Goal: Answer question/provide support

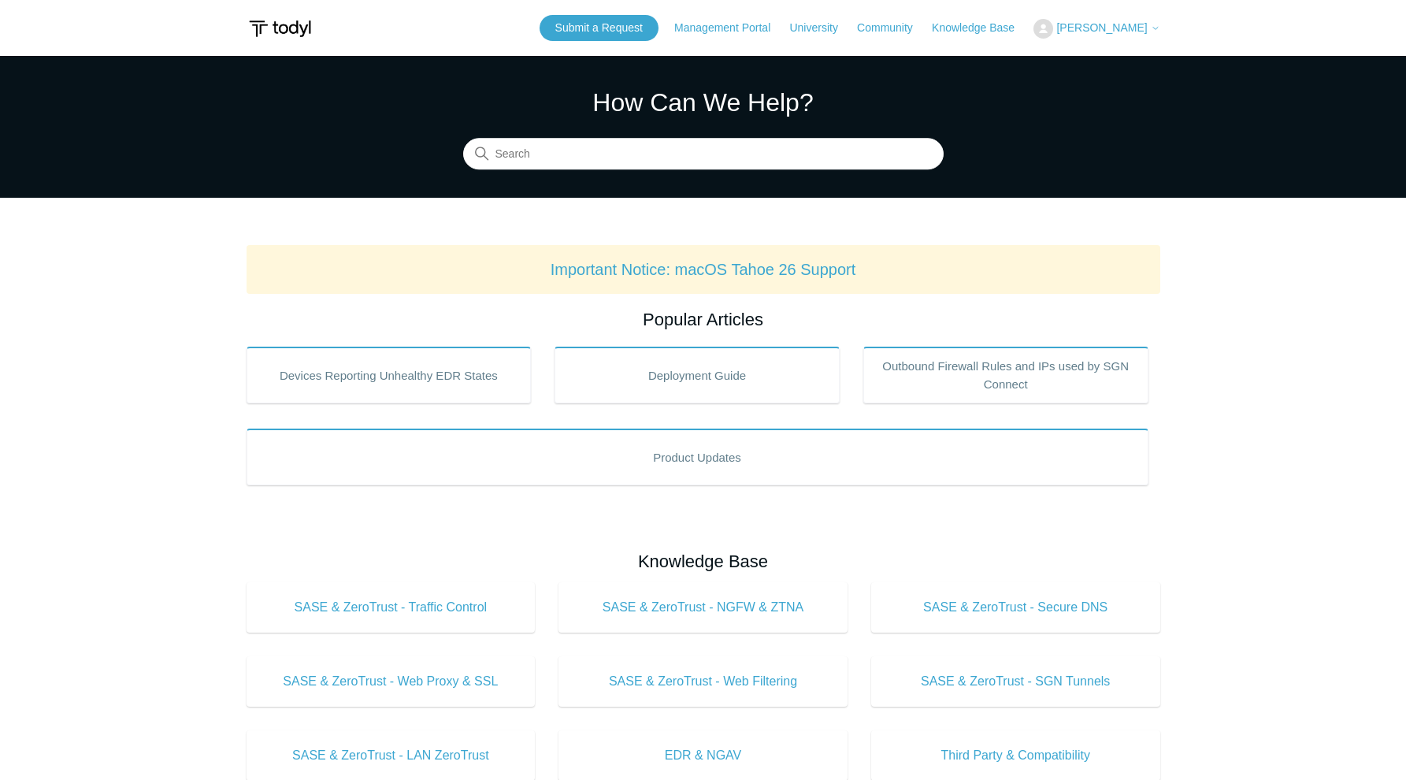
click at [1110, 27] on span "[PERSON_NAME]" at bounding box center [1101, 27] width 91 height 13
click at [1118, 57] on link "My Support Requests" at bounding box center [1111, 62] width 154 height 28
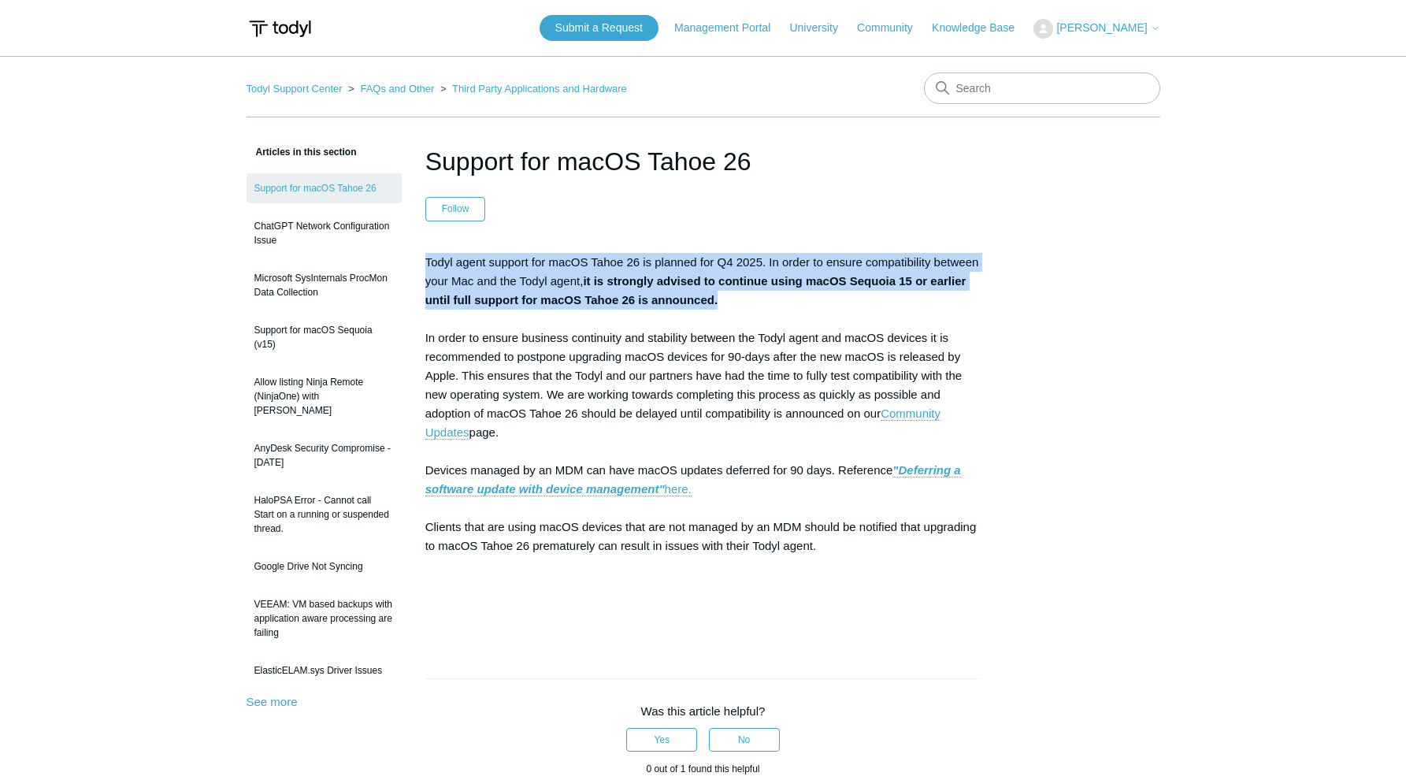
drag, startPoint x: 717, startPoint y: 293, endPoint x: 417, endPoint y: 256, distance: 302.3
click at [417, 258] on article "Support for macOS Tahoe 26 Follow Not yet followed by anyone Todyl agent suppor…" at bounding box center [703, 664] width 603 height 1043
copy p "Todyl agent support for macOS Tahoe 26 is planned for Q4 2025. In order to ensu…"
drag, startPoint x: 750, startPoint y: 163, endPoint x: 427, endPoint y: 158, distance: 322.9
click at [427, 158] on h1 "Support for macOS Tahoe 26" at bounding box center [703, 162] width 556 height 38
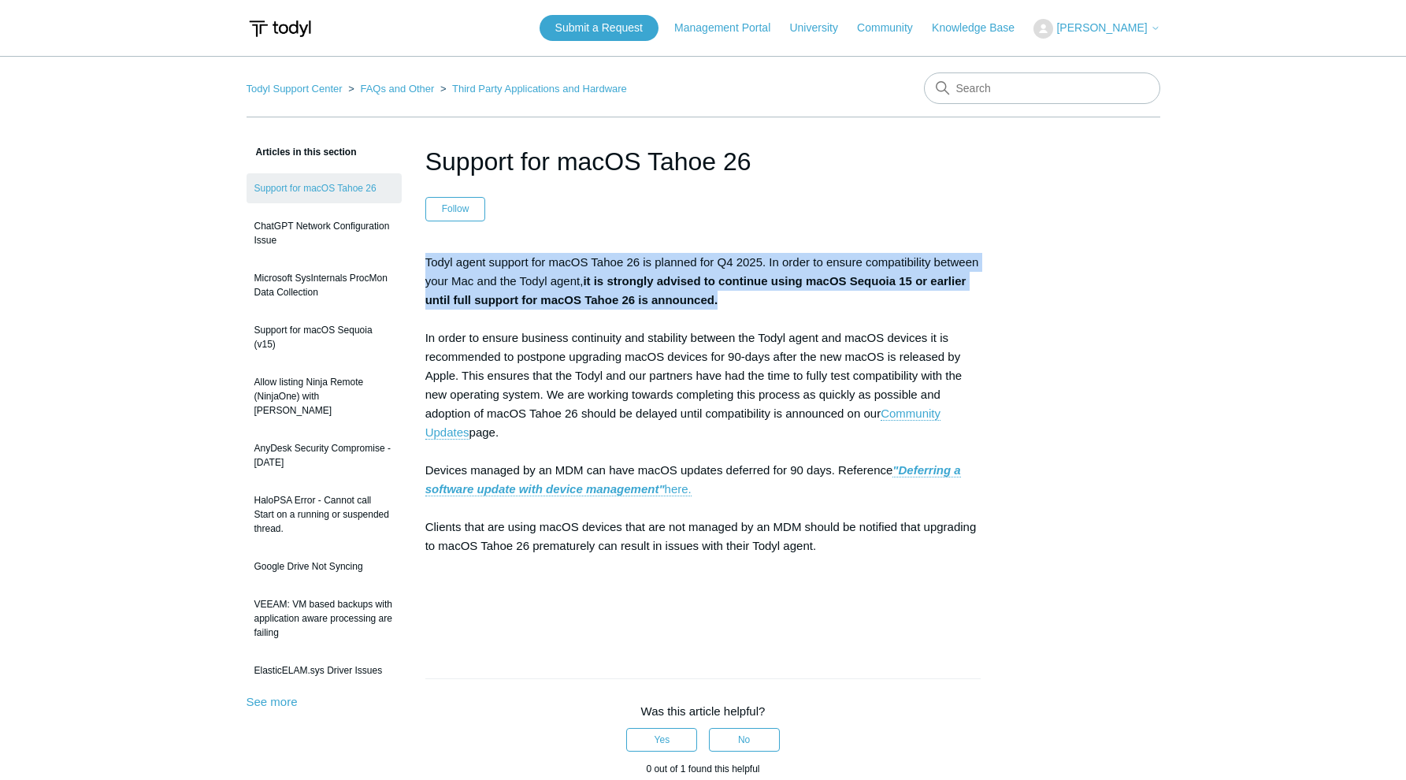
copy h1 "Support for macOS Tahoe 26"
click at [1208, 223] on main "Todyl Support Center FAQs and Other Third Party Applications and Hardware Artic…" at bounding box center [703, 620] width 1406 height 1129
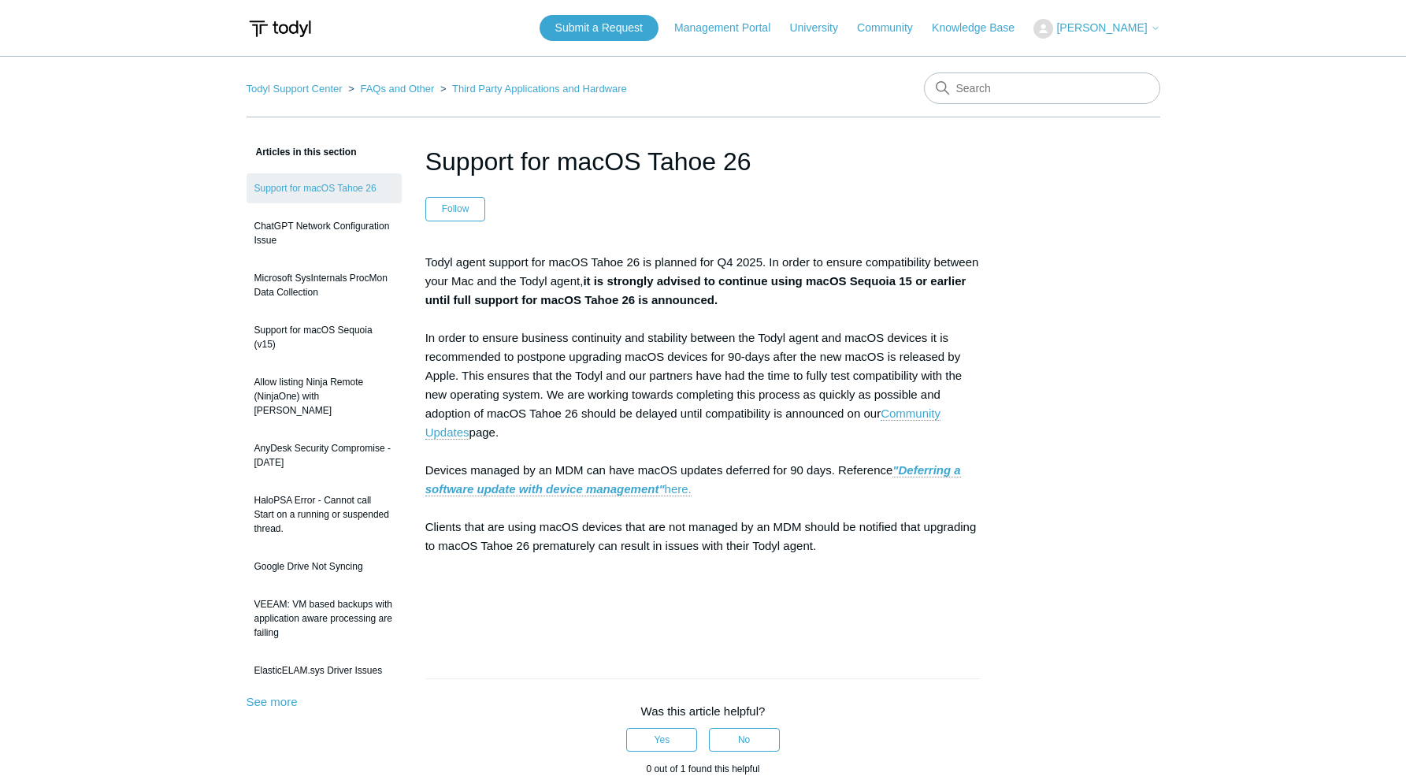
click at [902, 421] on p "Todyl agent support for macOS Tahoe 26 is planned for Q4 2025. In order to ensu…" at bounding box center [703, 442] width 556 height 378
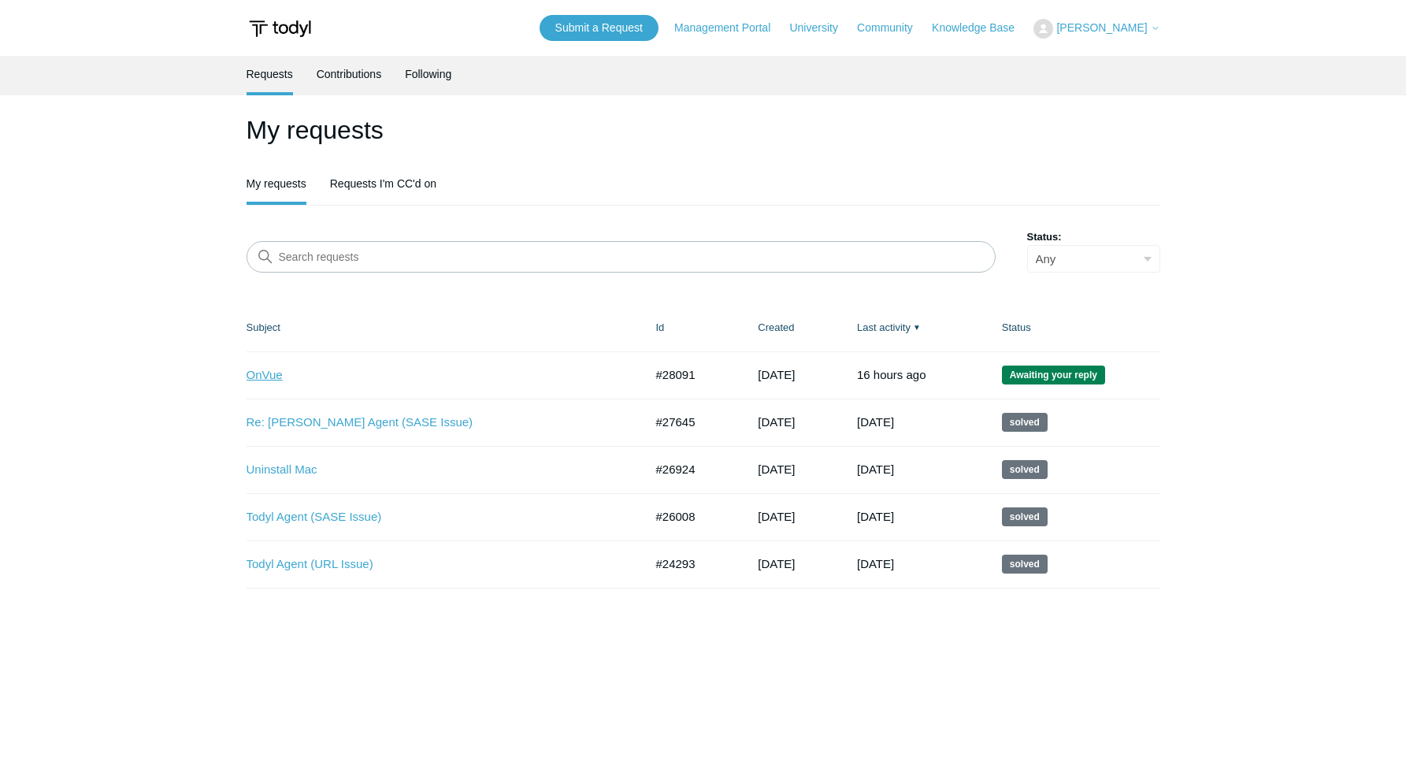
click at [276, 382] on link "OnVue" at bounding box center [434, 375] width 374 height 18
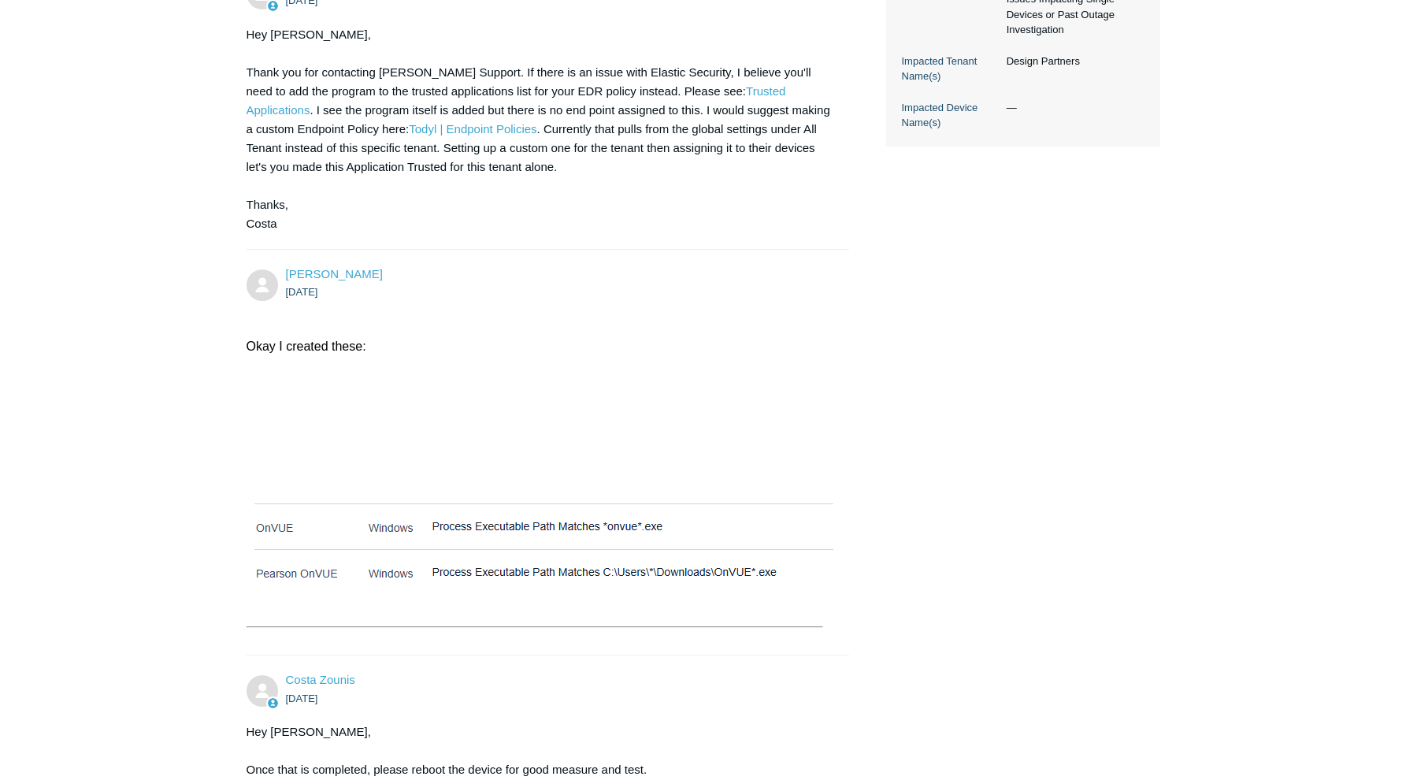
scroll to position [1175, 0]
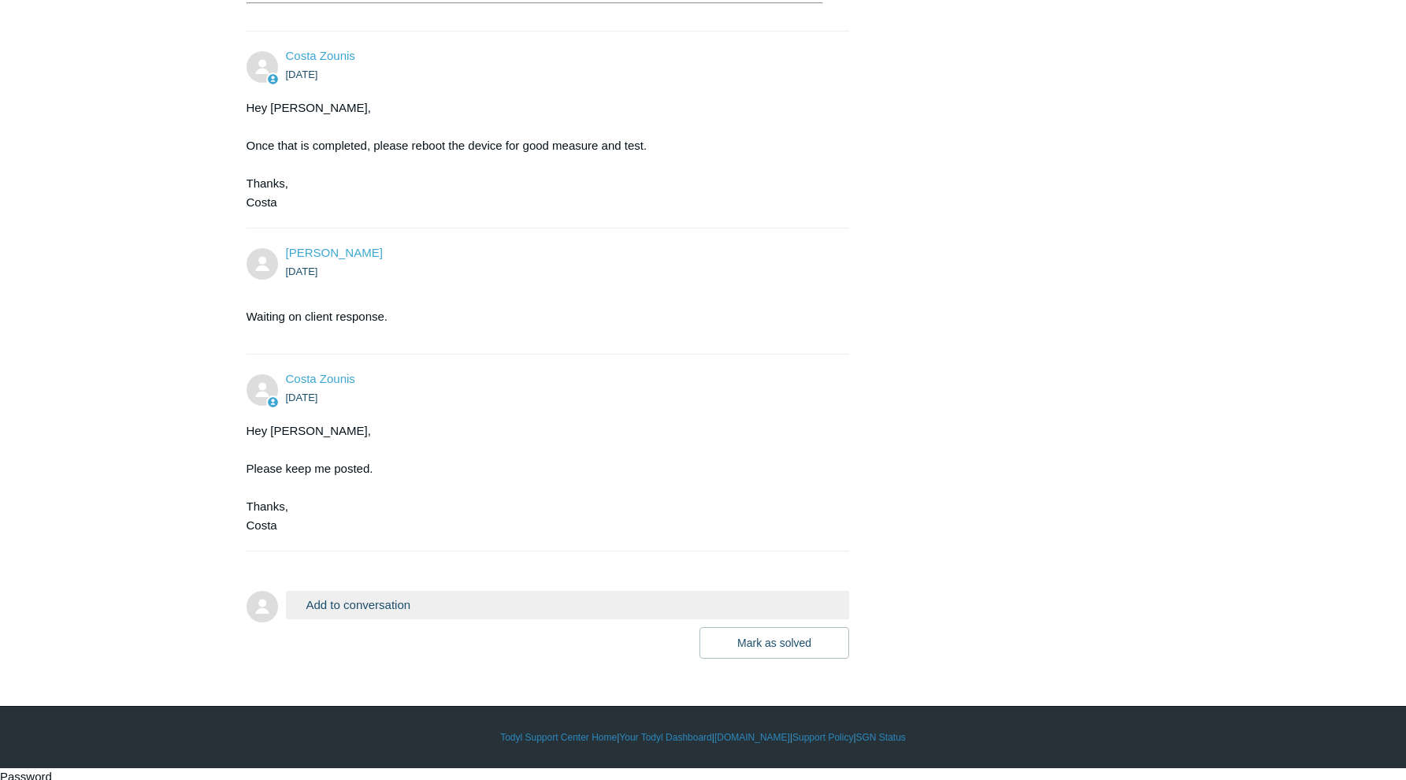
click at [350, 618] on button "Add to conversation" at bounding box center [568, 605] width 564 height 28
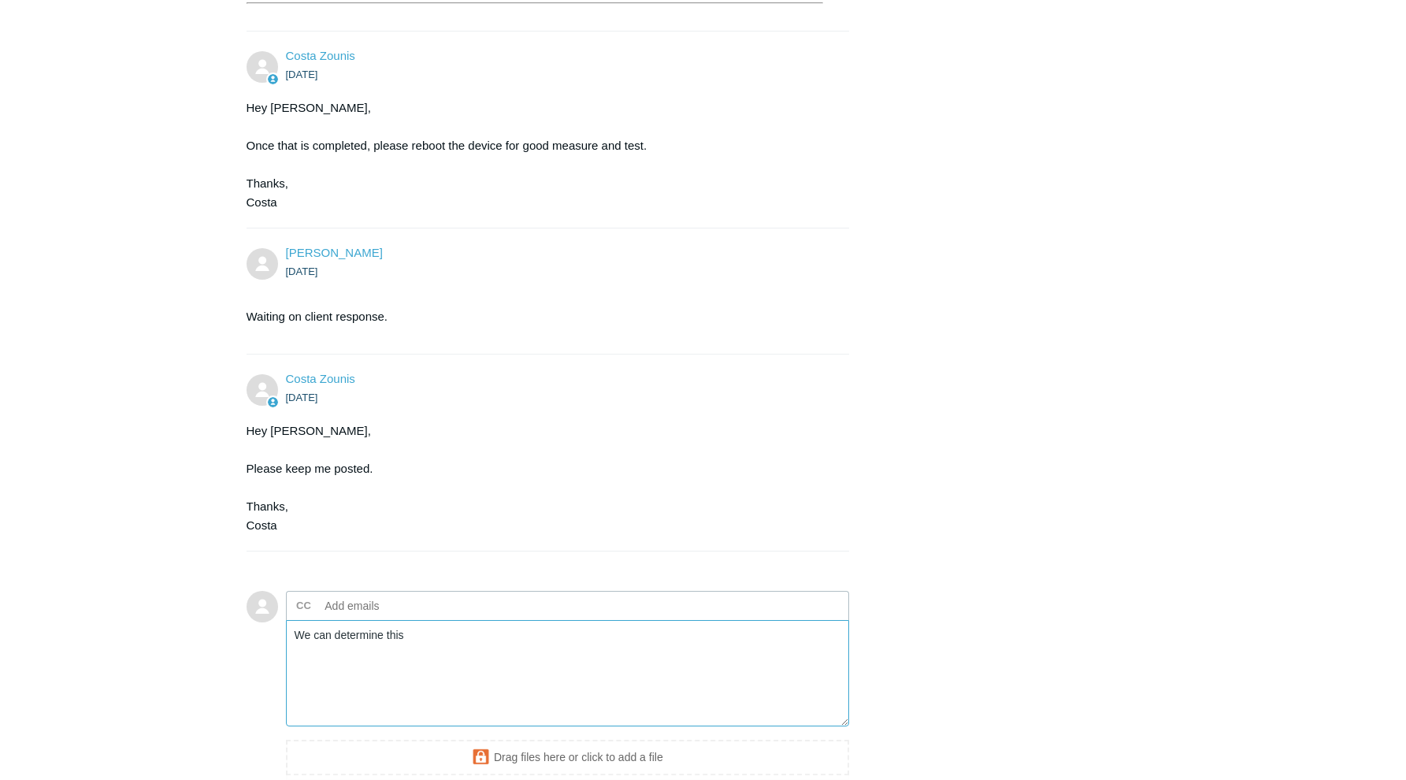
type textarea "We can determine this t"
type textarea "This was successful ple"
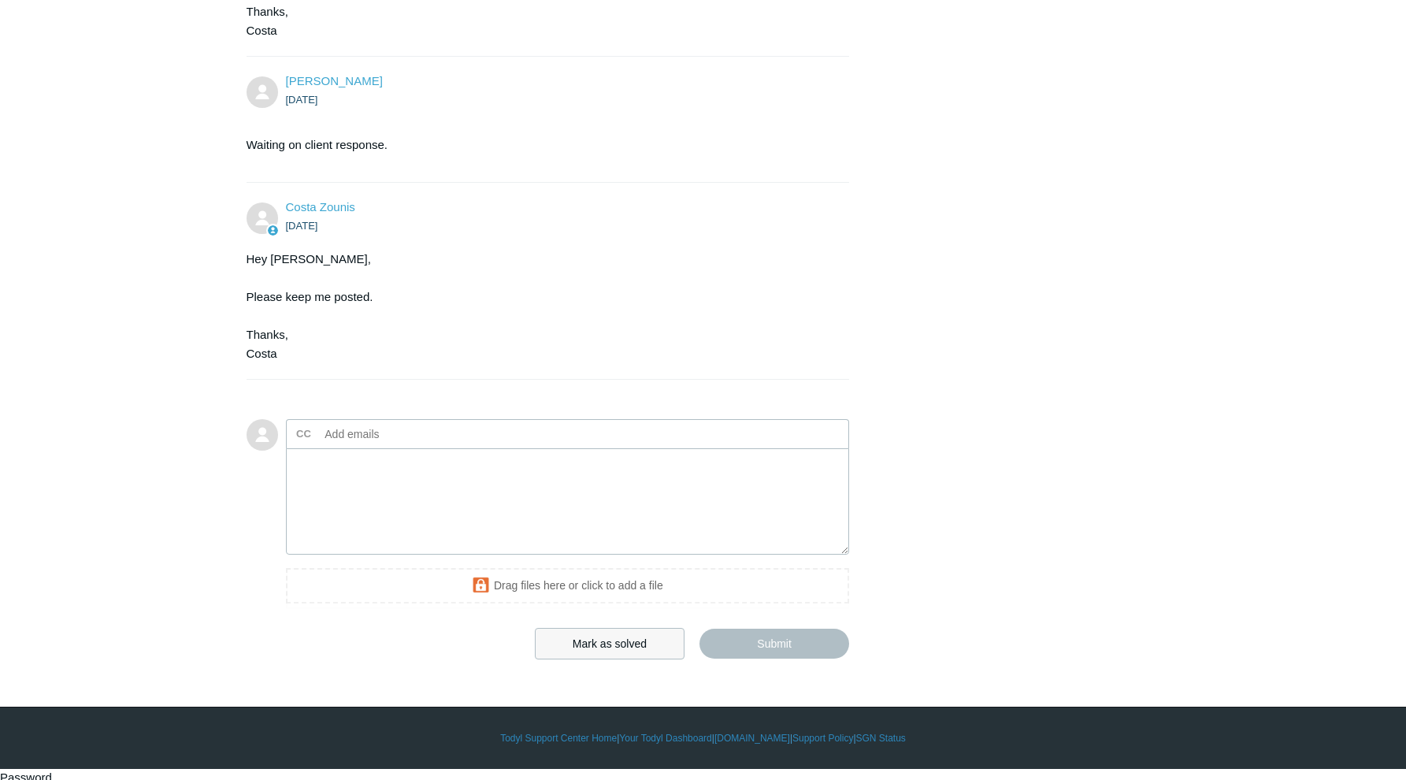
click at [602, 658] on button "Mark as solved" at bounding box center [610, 644] width 150 height 32
